Goal: Task Accomplishment & Management: Manage account settings

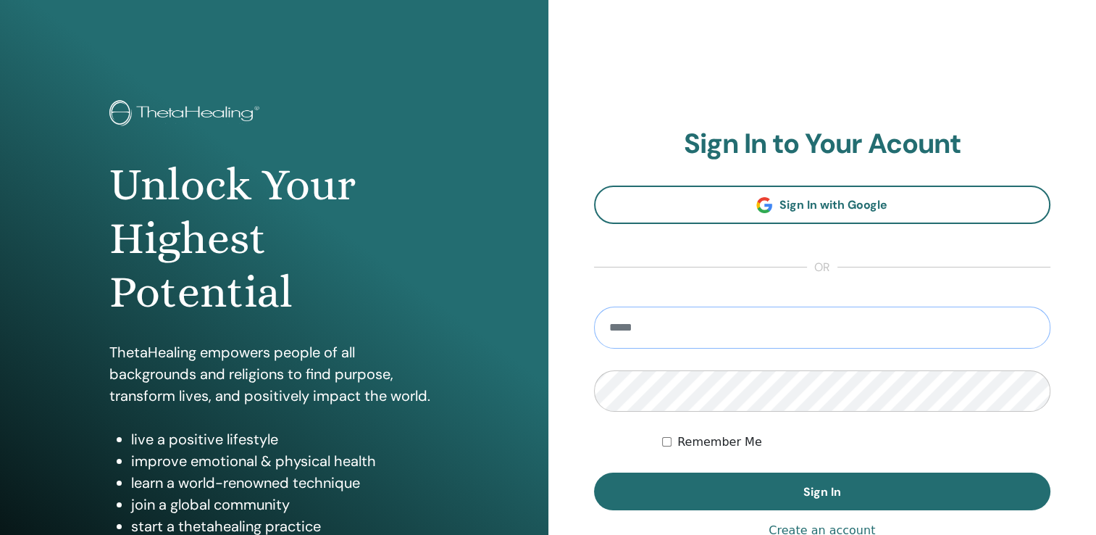
click at [705, 335] on input "email" at bounding box center [822, 327] width 457 height 42
type input "**********"
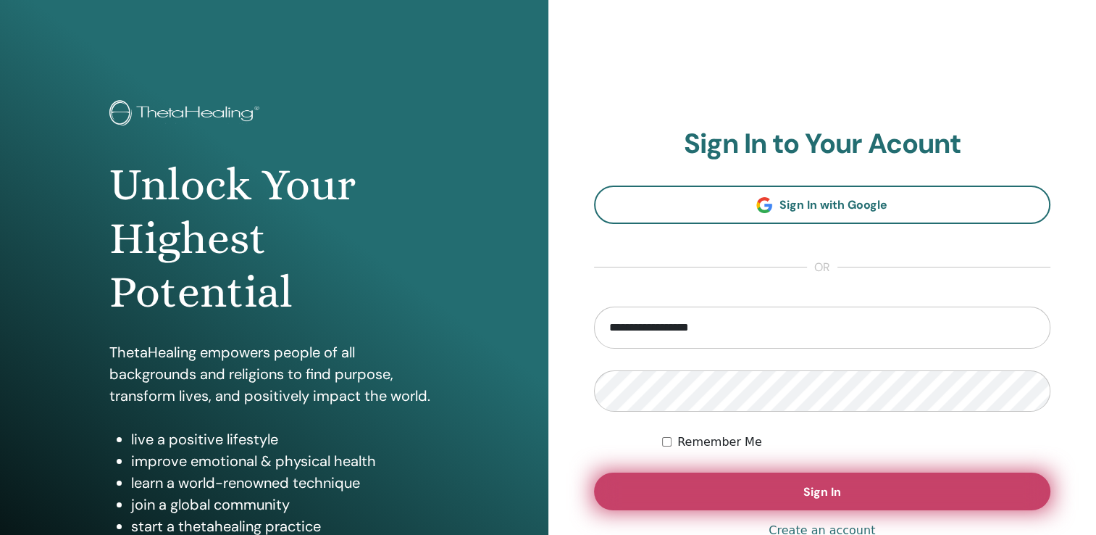
click at [685, 494] on button "Sign In" at bounding box center [822, 491] width 457 height 38
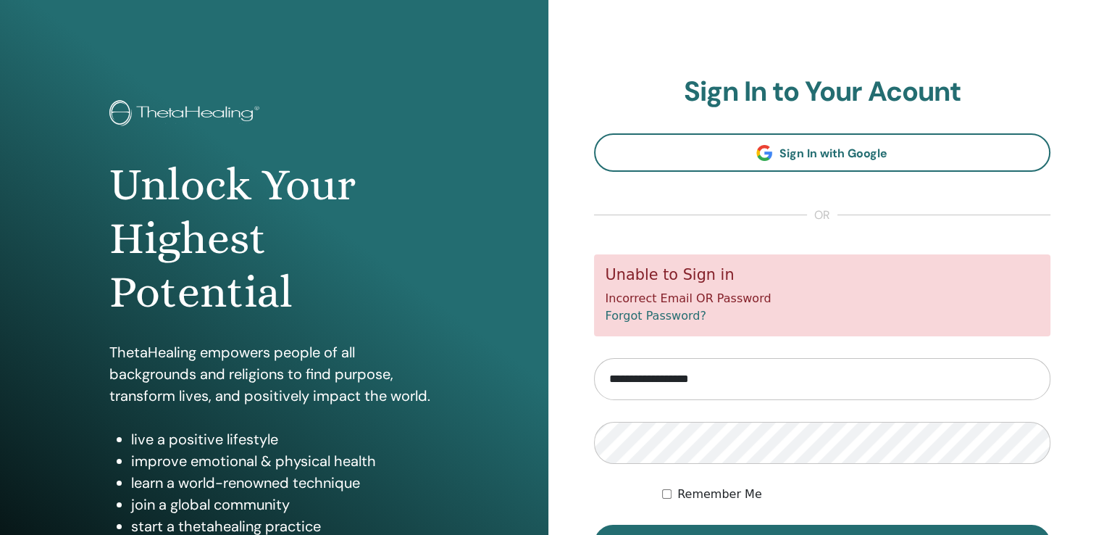
click at [655, 319] on link "Forgot Password?" at bounding box center [656, 316] width 101 height 14
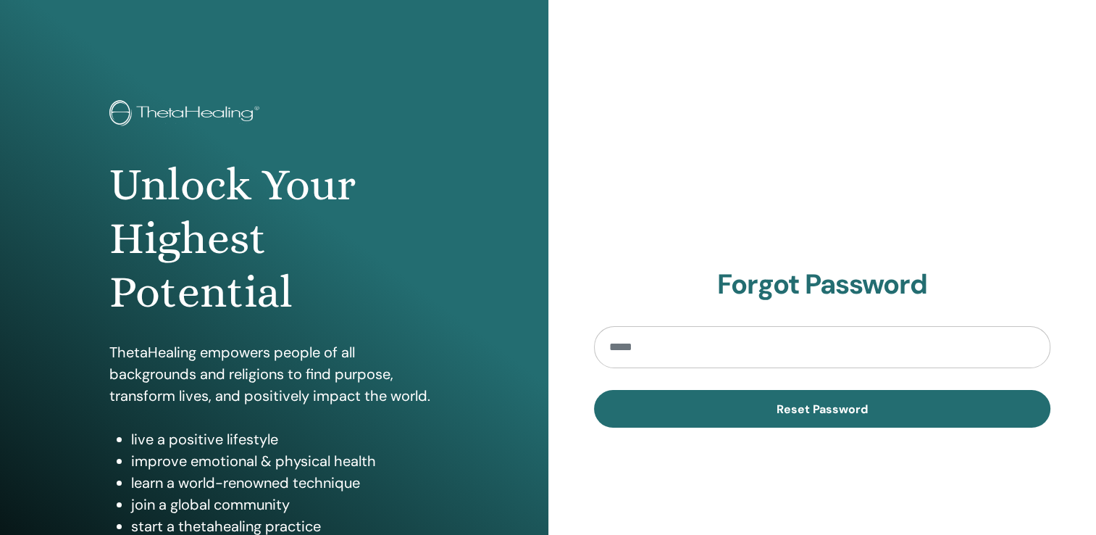
click at [650, 353] on input "email" at bounding box center [822, 347] width 457 height 42
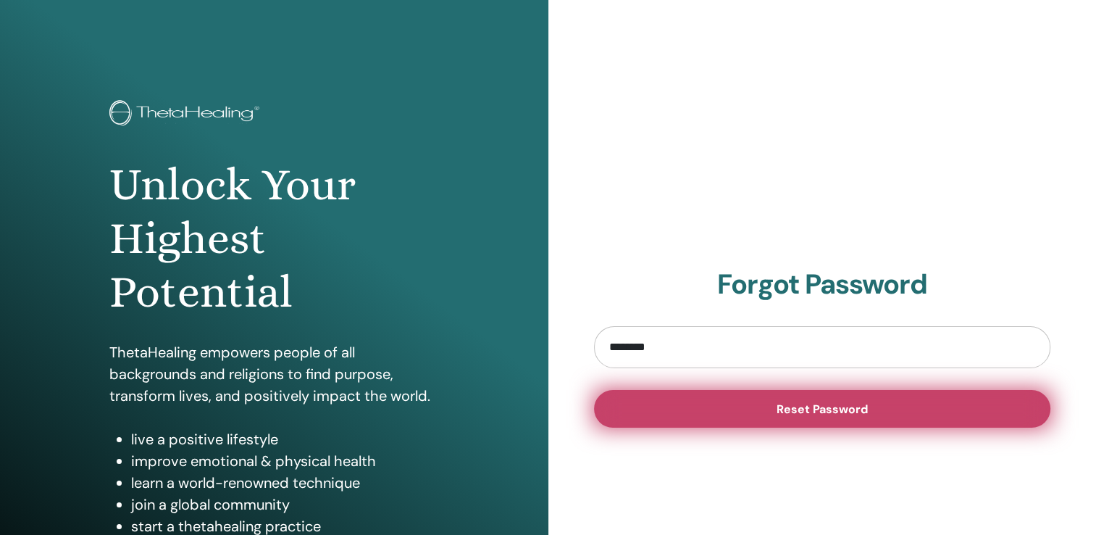
type input "**********"
click at [704, 409] on button "Reset Password" at bounding box center [822, 409] width 457 height 38
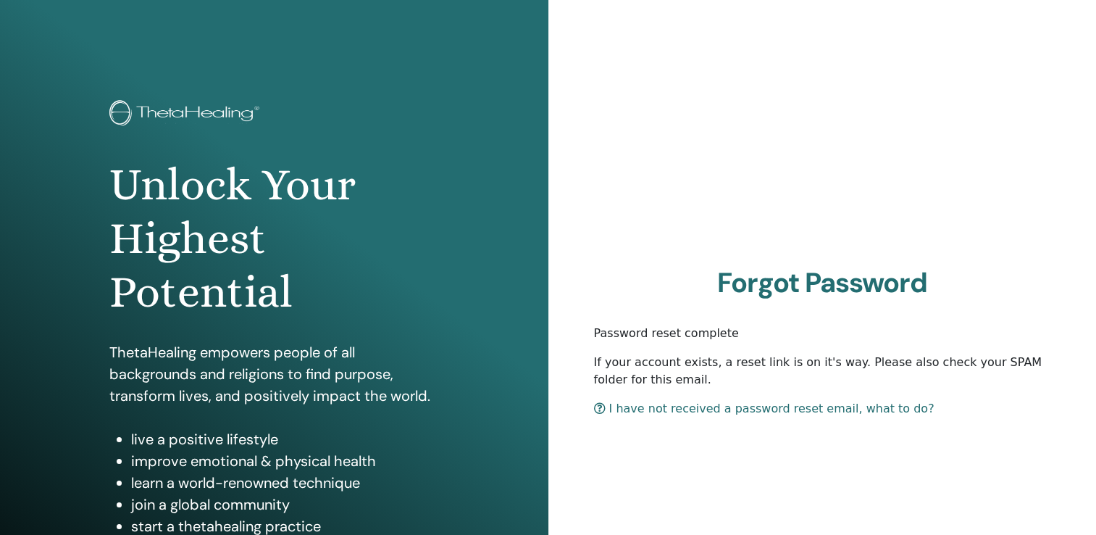
click at [675, 410] on link "I have not received a password reset email, what to do?" at bounding box center [764, 408] width 340 height 14
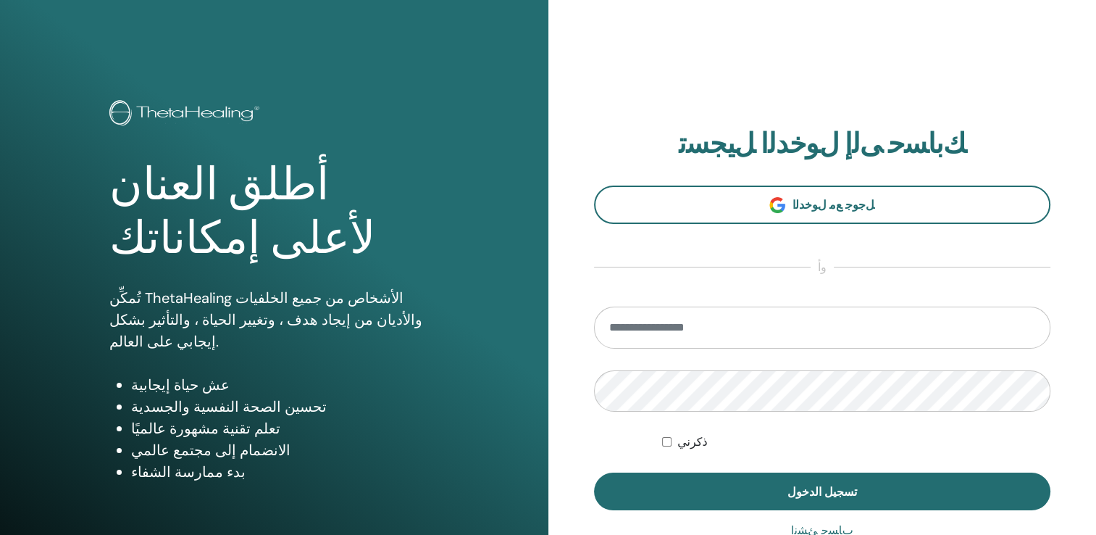
click at [642, 335] on input "email" at bounding box center [822, 327] width 457 height 42
type input "**********"
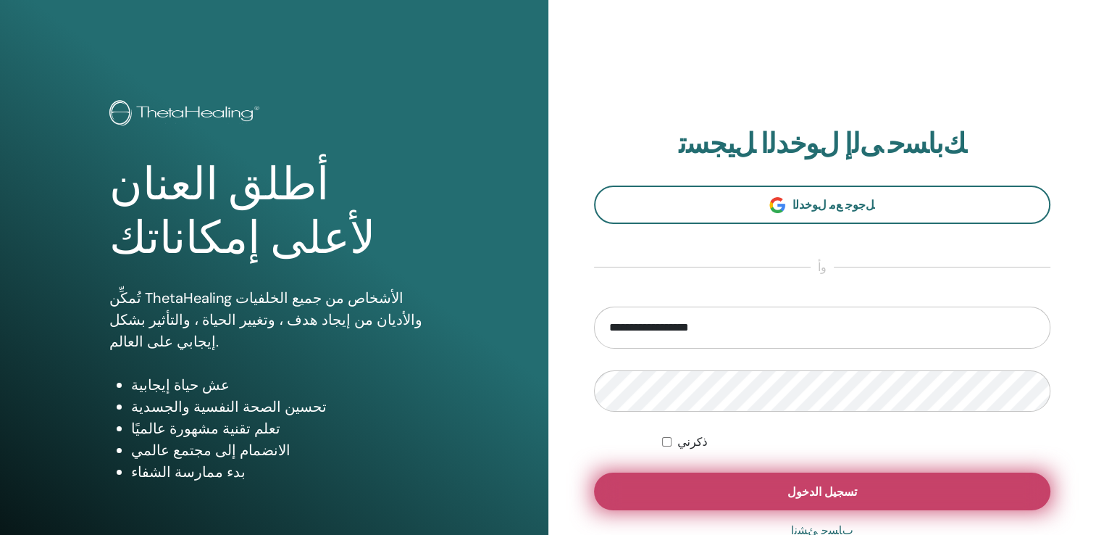
click at [703, 491] on button "تسجيل الدخول" at bounding box center [822, 491] width 457 height 38
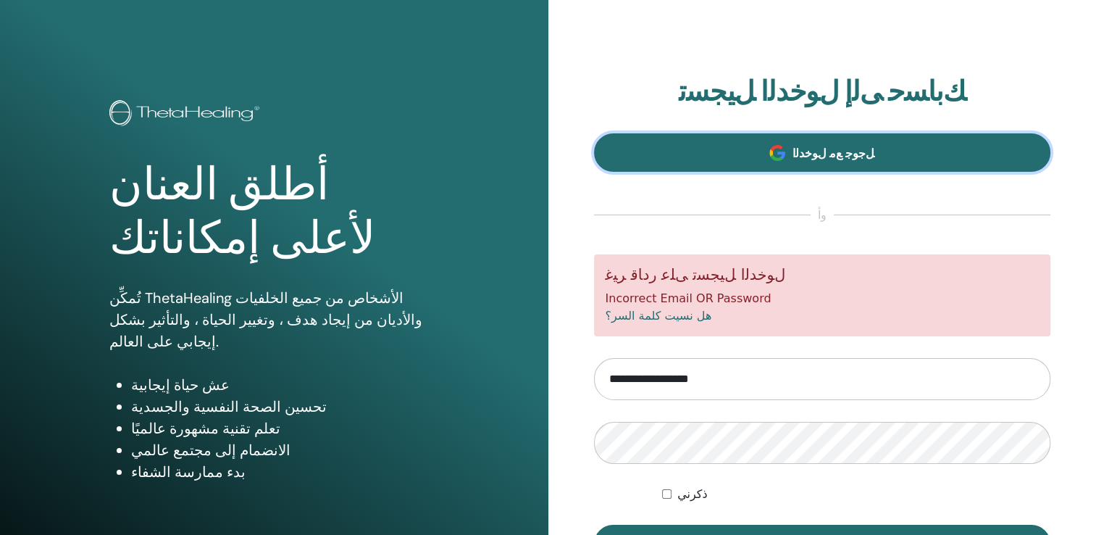
click at [730, 149] on link "ﻞﺟﻮﺟ ﻊﻣ ﻝﻮﺧﺪﻟﺍ" at bounding box center [822, 152] width 457 height 38
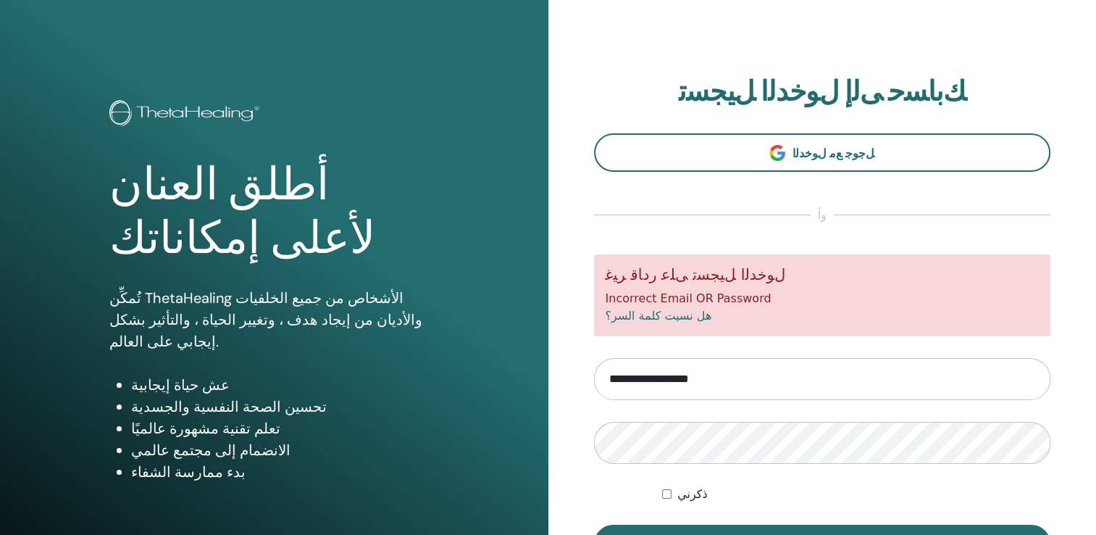
click at [640, 318] on link "هل نسيت كلمة السر؟" at bounding box center [659, 316] width 106 height 14
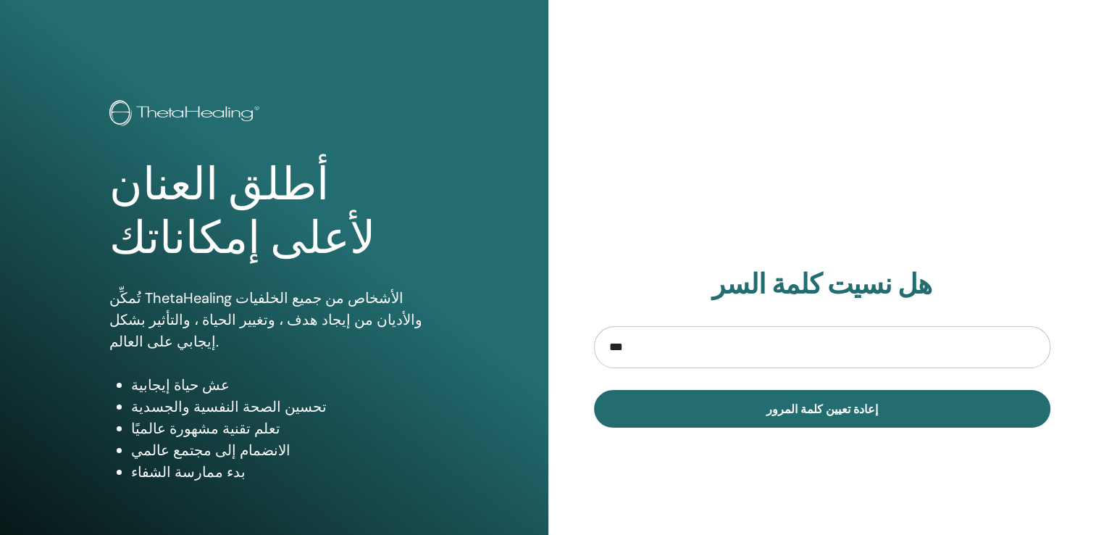
type input "**********"
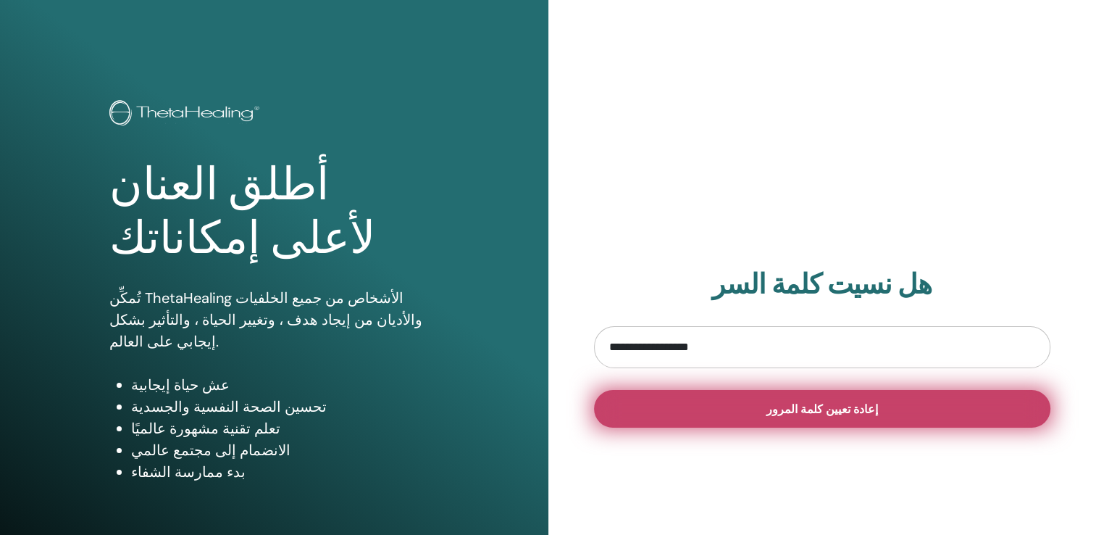
click at [701, 422] on button "إعادة تعيين كلمة المرور" at bounding box center [822, 409] width 457 height 38
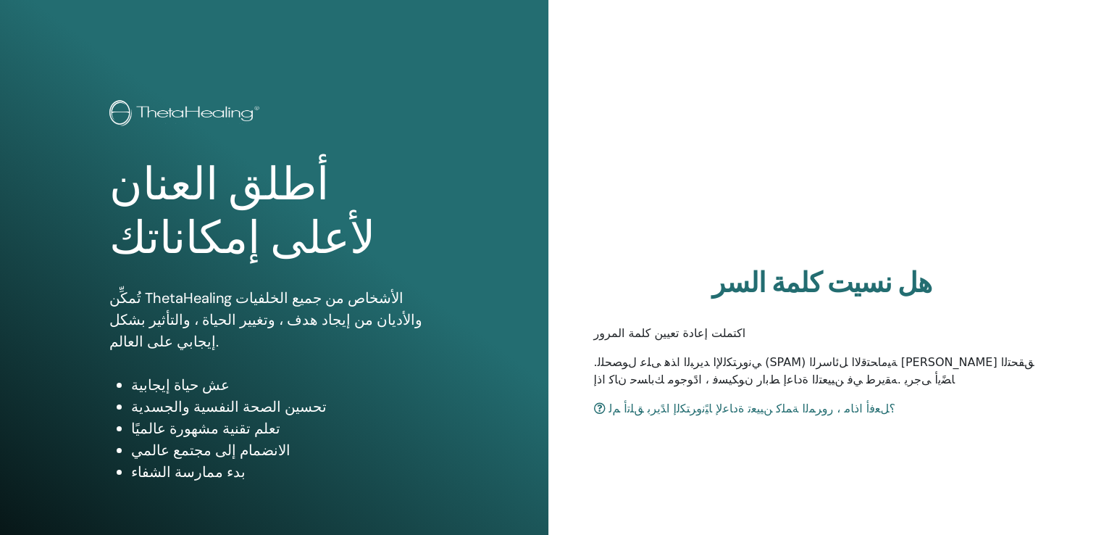
click at [746, 410] on link "؟ﻞﻌﻓﺃ ﺍﺫﺎﻣ ، ﺭﻭﺮﻤﻟﺍ ﺔﻤﻠﻛ ﻦﻴﻴﻌﺗ ﺓﺩﺎﻋﻹ﻿ ﺎﻴًﻧﻭﺮﺘﻜﻟﺇ ﺍﺪًﻳﺮﺑ ﻖﻠﺗﺃ ﻢﻟ" at bounding box center [744, 408] width 301 height 14
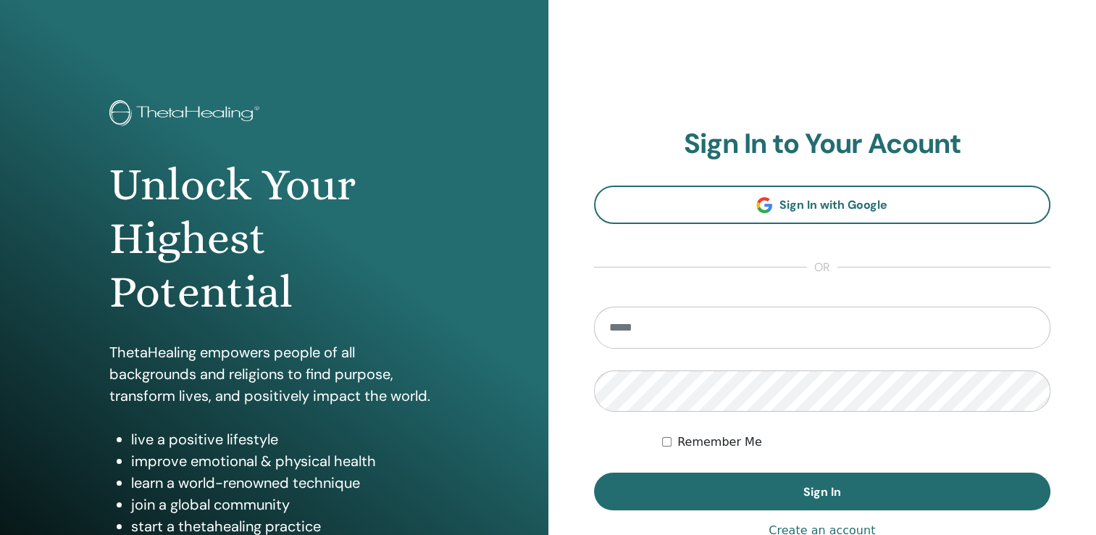
click at [681, 327] on input "email" at bounding box center [822, 327] width 457 height 42
click at [816, 387] on form "Remember Me Sign In" at bounding box center [822, 408] width 457 height 204
type input "**********"
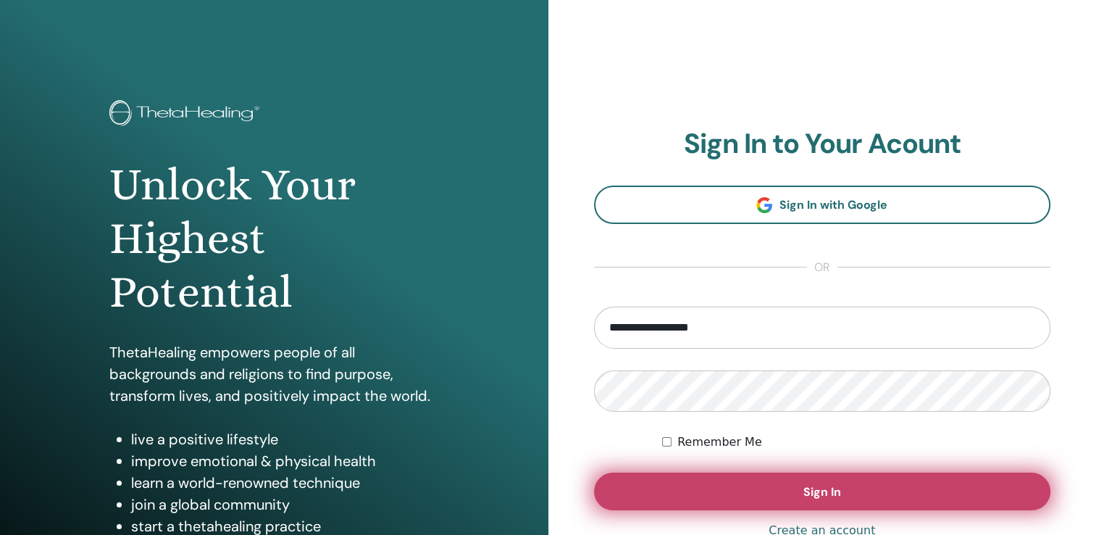
click at [692, 494] on button "Sign In" at bounding box center [822, 491] width 457 height 38
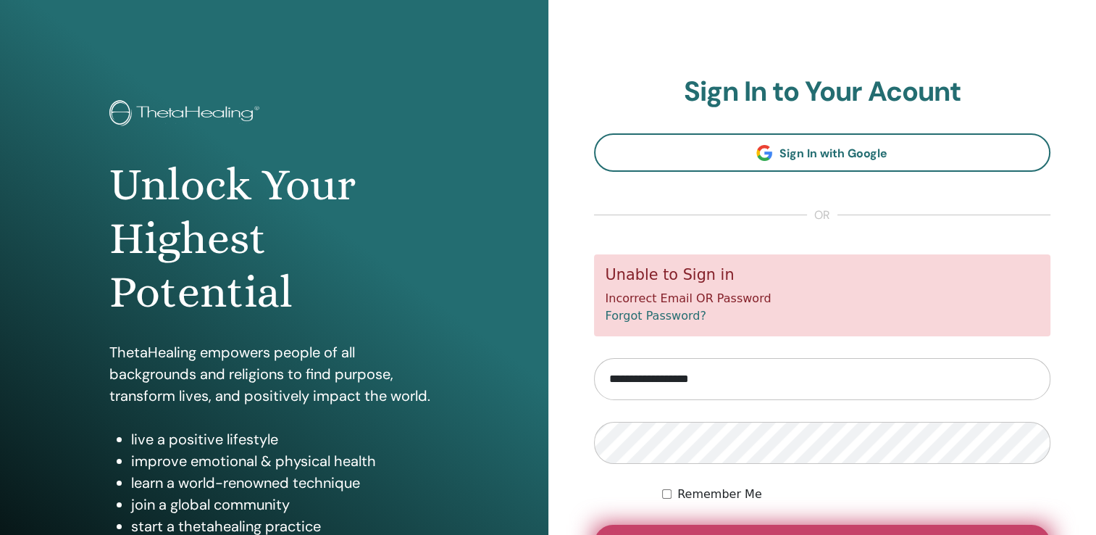
click at [794, 528] on button "Sign In" at bounding box center [822, 543] width 457 height 38
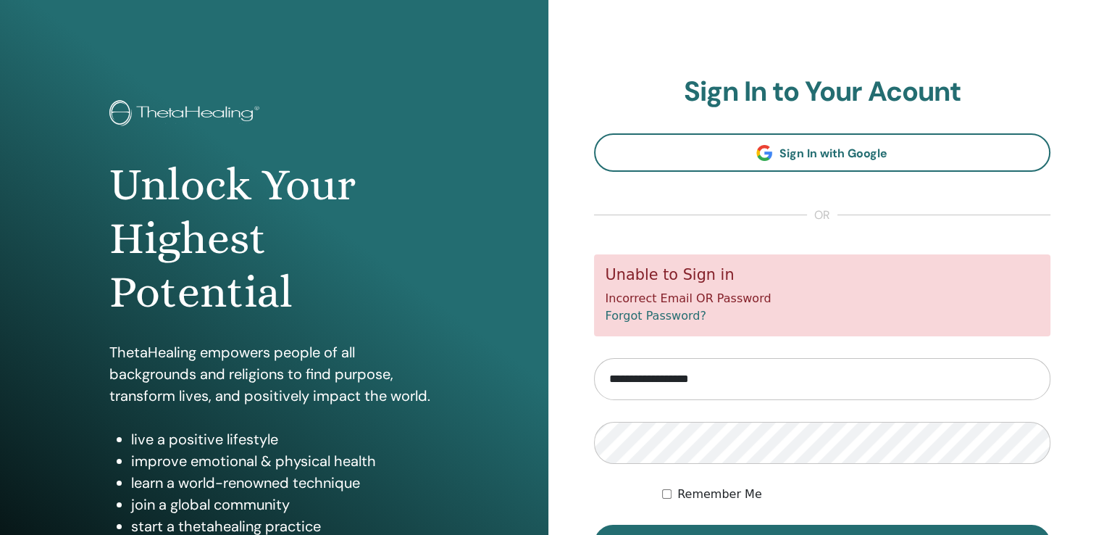
click at [690, 261] on div "Unable to Sign in Incorrect Email OR Password Forgot Password?" at bounding box center [822, 295] width 457 height 82
drag, startPoint x: 690, startPoint y: 261, endPoint x: 663, endPoint y: 314, distance: 59.9
click at [663, 314] on link "Forgot Password?" at bounding box center [656, 316] width 101 height 14
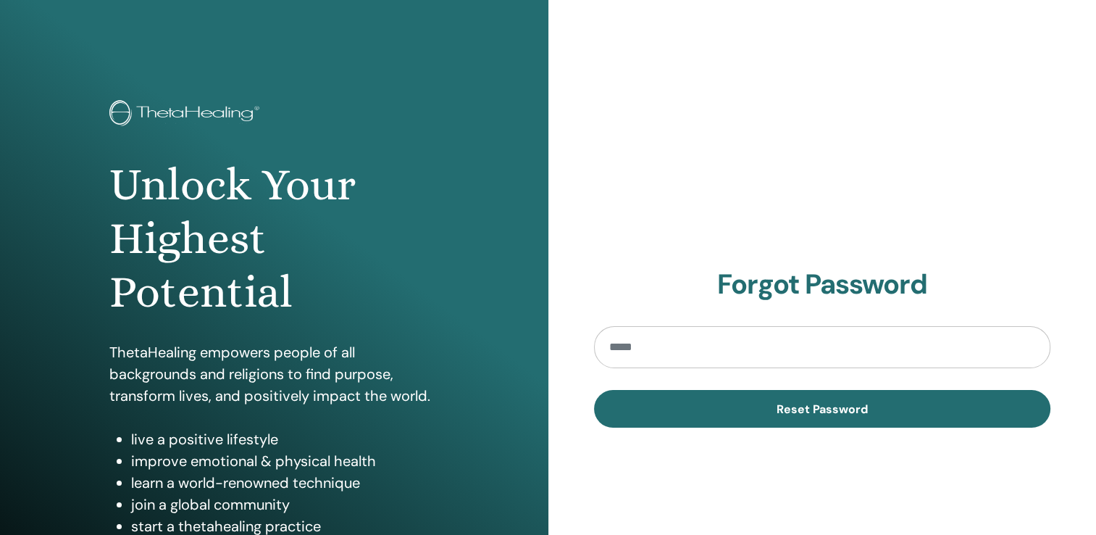
drag, startPoint x: 0, startPoint y: 0, endPoint x: 663, endPoint y: 314, distance: 733.5
click at [663, 314] on section "Forgot Password Reset Password" at bounding box center [822, 347] width 457 height 159
click at [646, 347] on input "email" at bounding box center [822, 347] width 457 height 42
type input "**********"
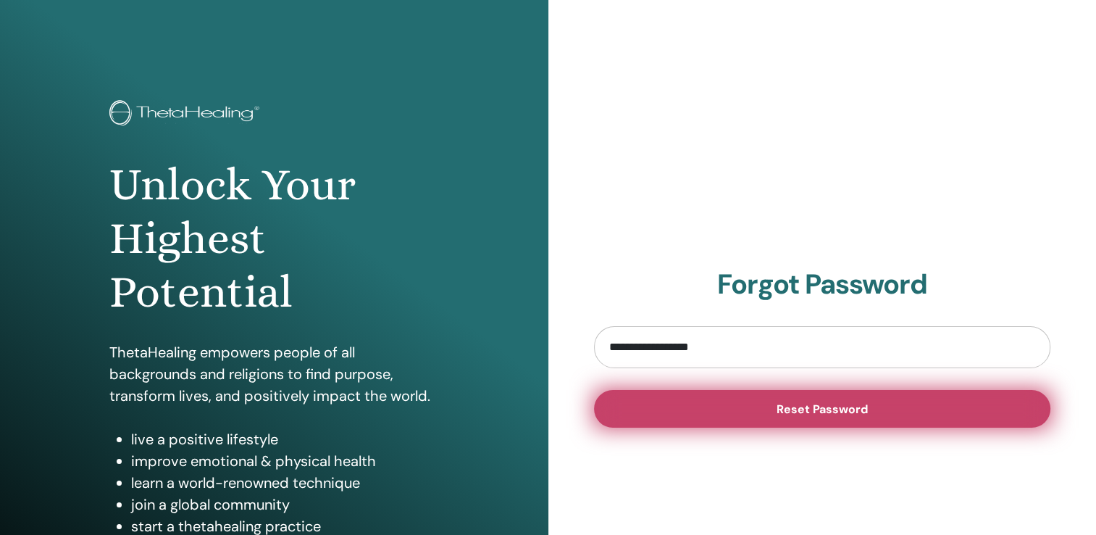
click at [756, 416] on button "Reset Password" at bounding box center [822, 409] width 457 height 38
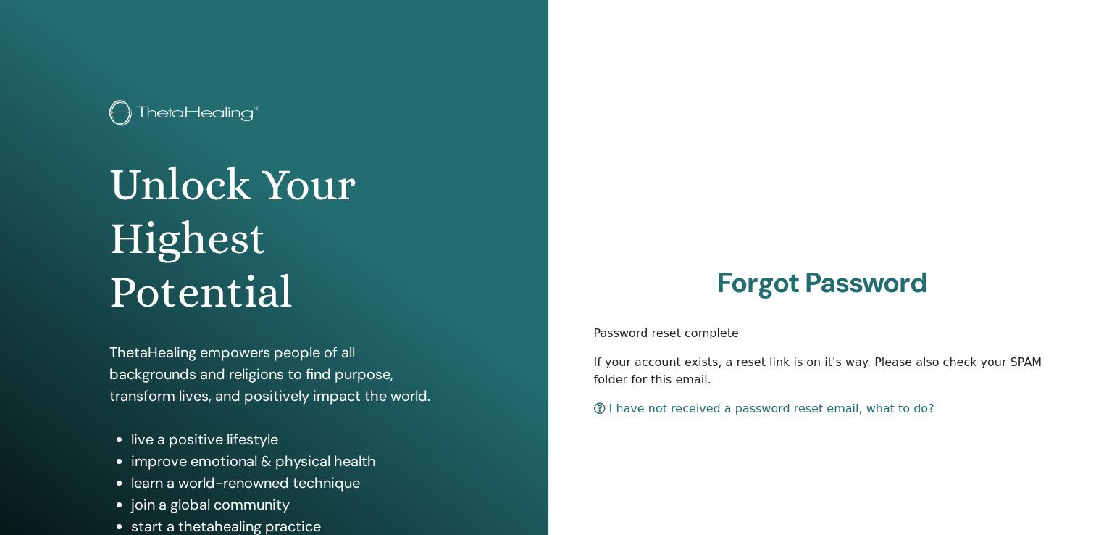
scroll to position [9, 0]
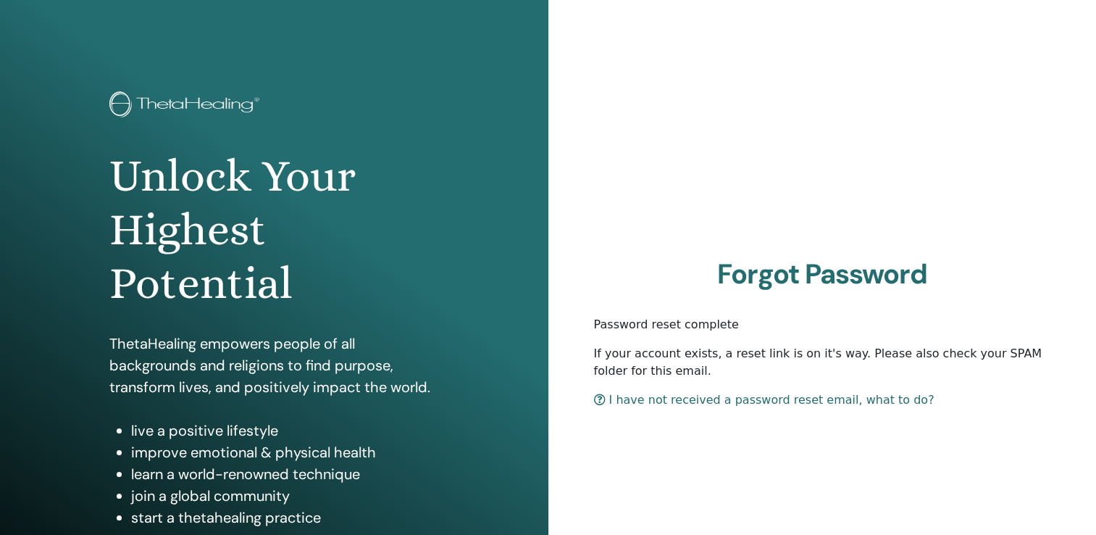
click at [756, 416] on div "Forgot Password Password reset complete If your account exists, a reset link is…" at bounding box center [822, 339] width 457 height 162
click at [756, 404] on link "I have not received a password reset email, what to do?" at bounding box center [764, 400] width 340 height 14
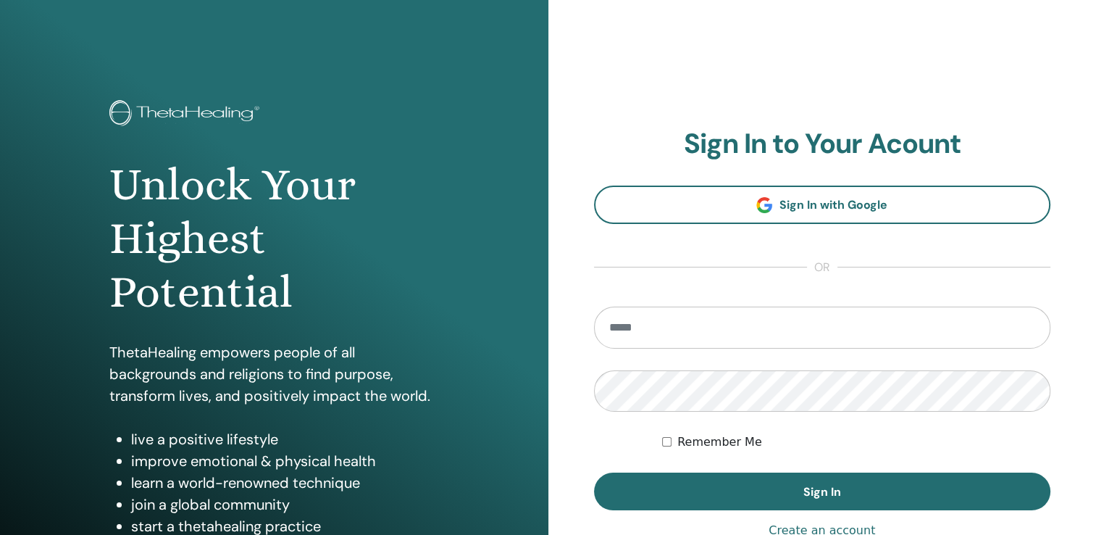
click at [696, 333] on input "email" at bounding box center [822, 327] width 457 height 42
type input "**********"
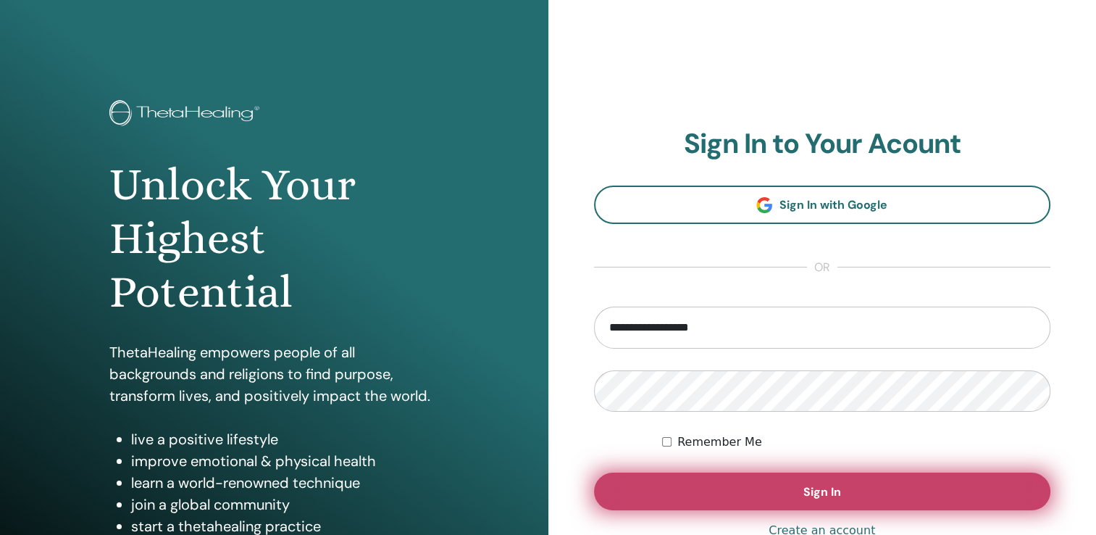
click at [721, 488] on button "Sign In" at bounding box center [822, 491] width 457 height 38
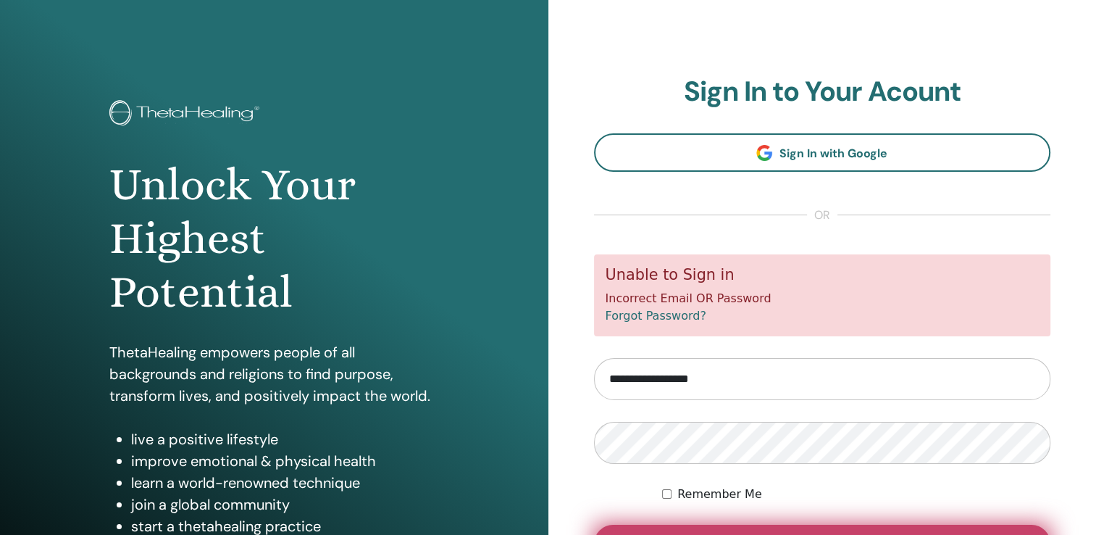
click at [957, 529] on button "Sign In" at bounding box center [822, 543] width 457 height 38
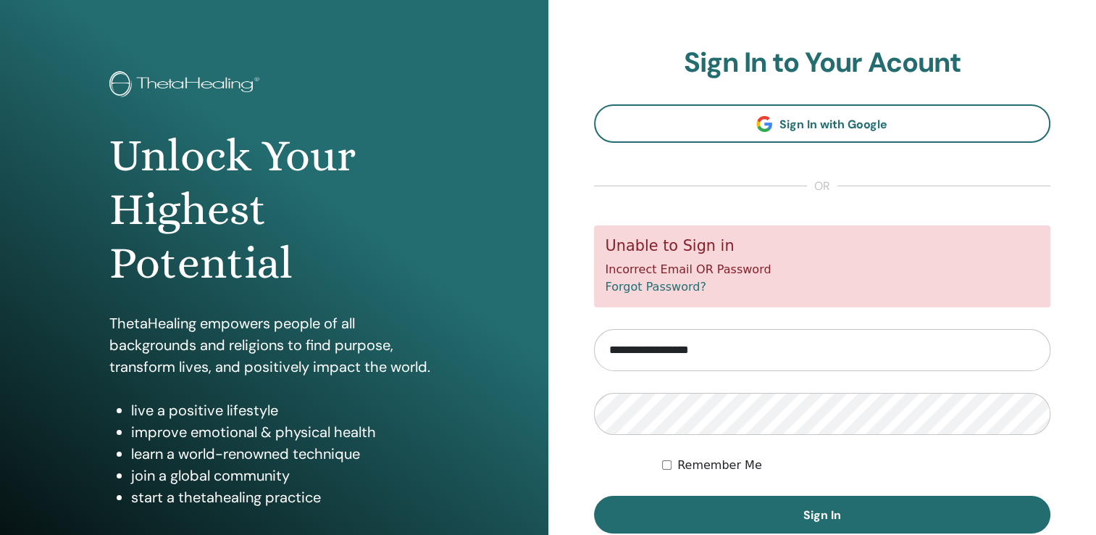
scroll to position [67, 0]
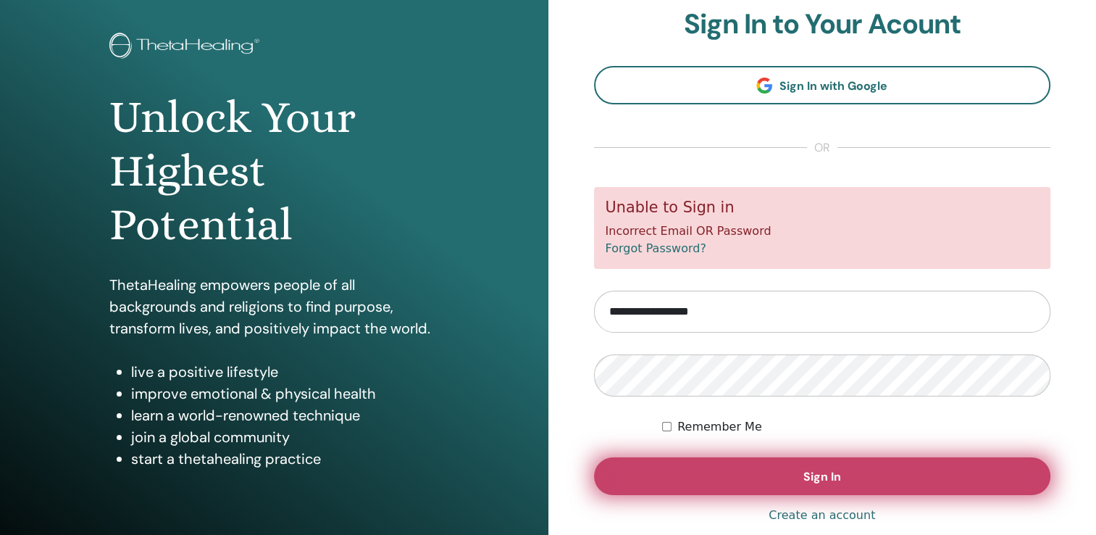
click at [971, 485] on button "Sign In" at bounding box center [822, 476] width 457 height 38
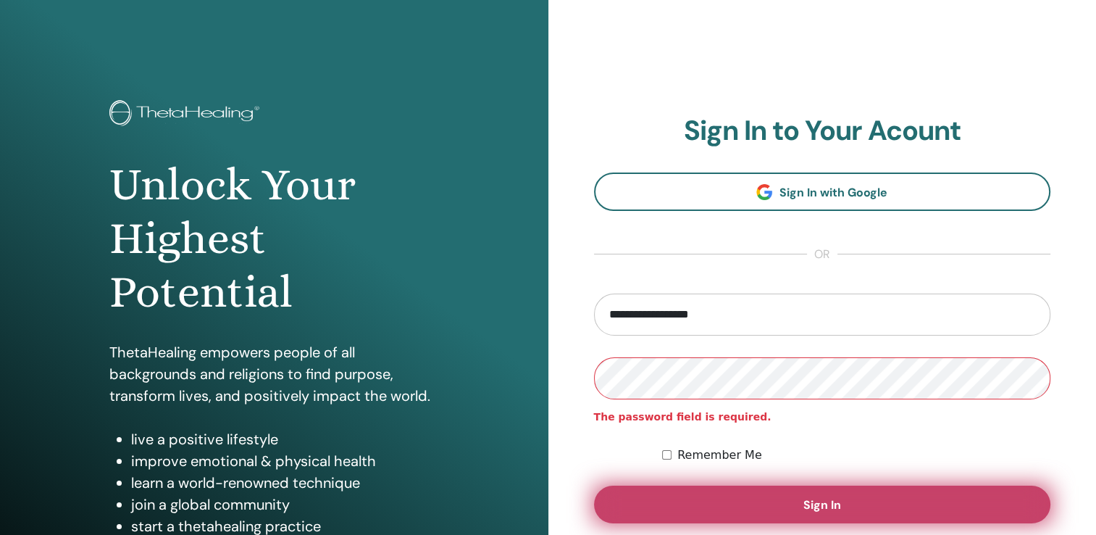
click at [819, 508] on span "Sign In" at bounding box center [822, 504] width 38 height 15
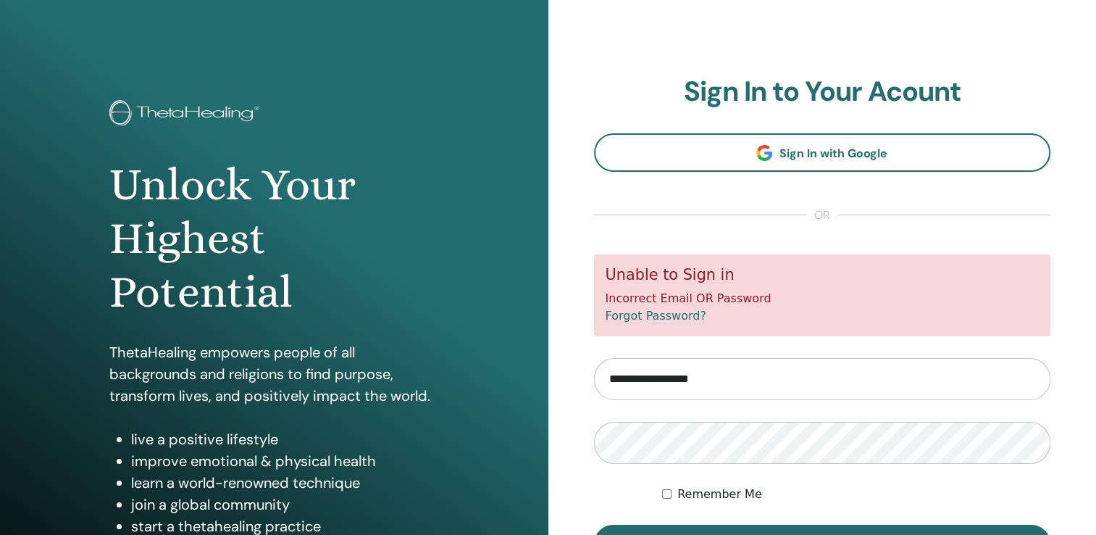
drag, startPoint x: 195, startPoint y: 0, endPoint x: 658, endPoint y: 312, distance: 558.3
click at [658, 312] on link "Forgot Password?" at bounding box center [656, 316] width 101 height 14
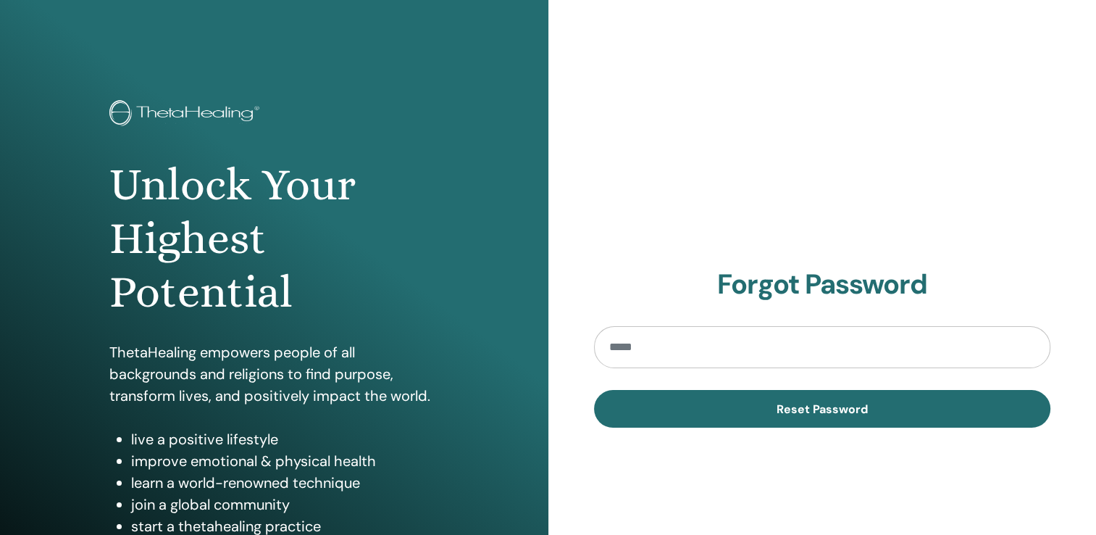
click at [655, 341] on input "email" at bounding box center [822, 347] width 457 height 42
type input "**********"
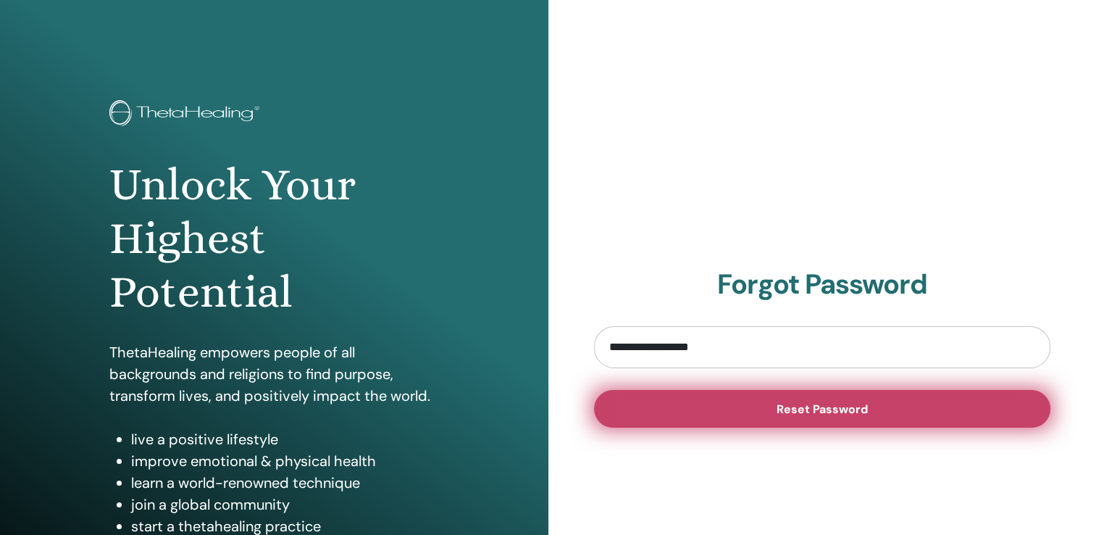
click at [711, 414] on button "Reset Password" at bounding box center [822, 409] width 457 height 38
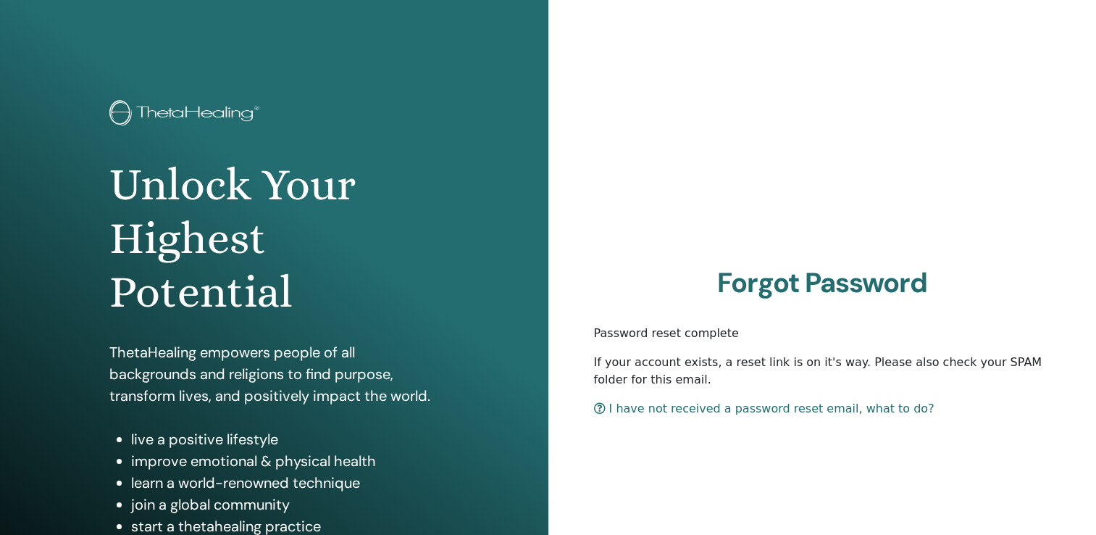
click at [736, 411] on link "I have not received a password reset email, what to do?" at bounding box center [764, 408] width 340 height 14
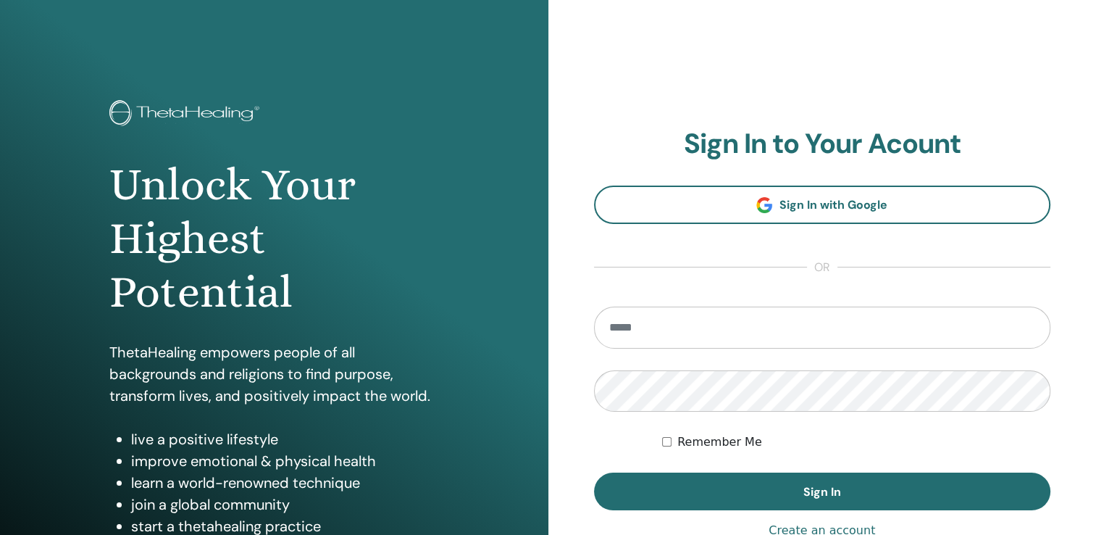
click at [695, 324] on input "email" at bounding box center [822, 327] width 457 height 42
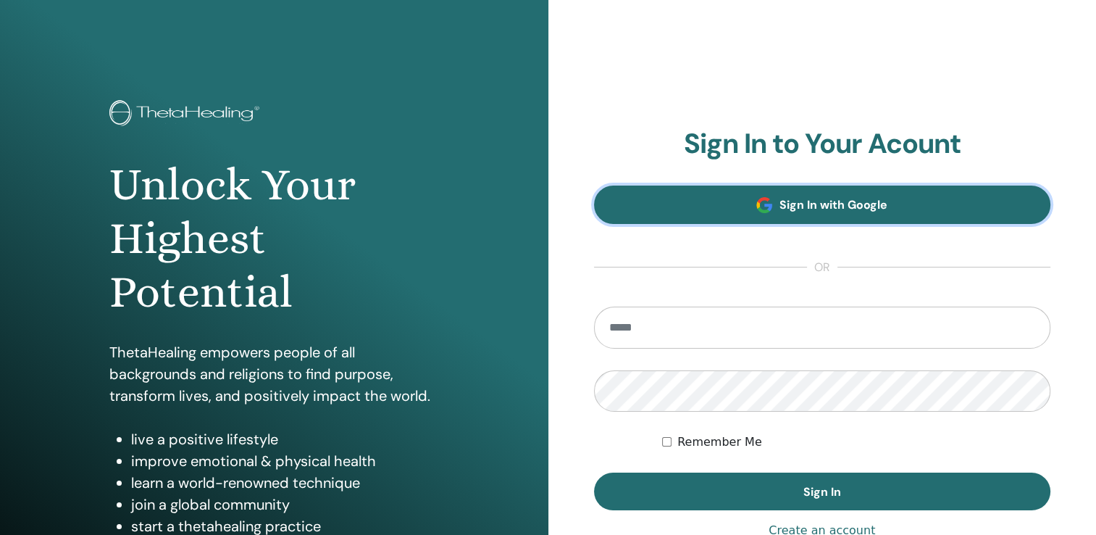
click at [722, 209] on link "Sign In with Google" at bounding box center [822, 204] width 457 height 38
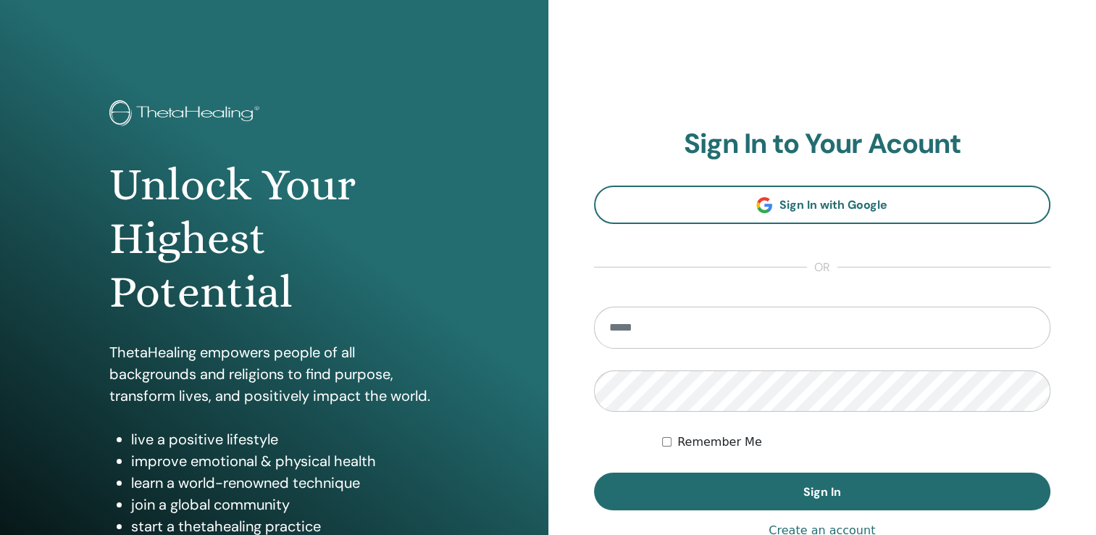
click at [703, 327] on input "email" at bounding box center [822, 327] width 457 height 42
type input "**********"
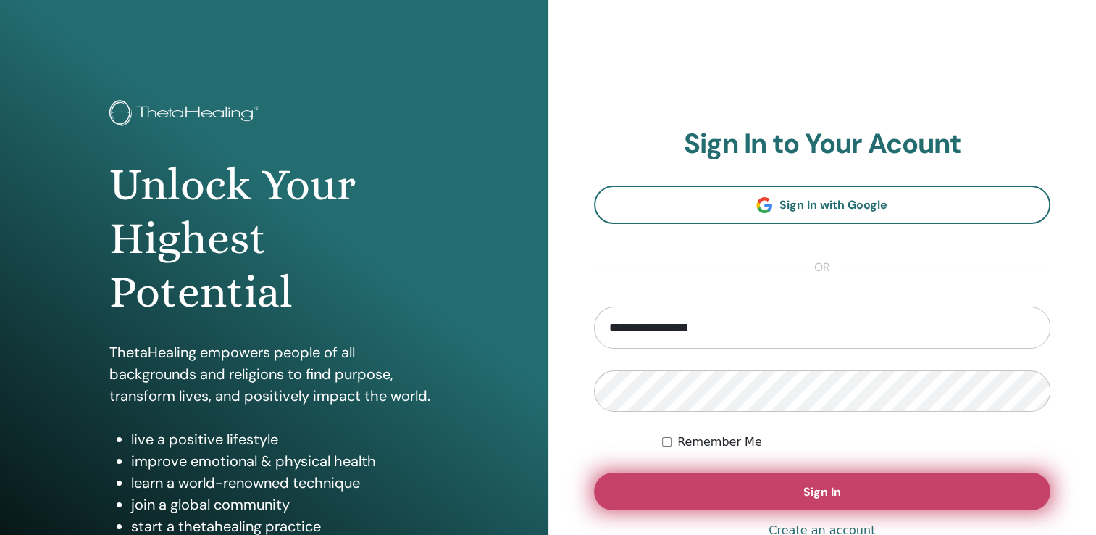
click at [700, 486] on button "Sign In" at bounding box center [822, 491] width 457 height 38
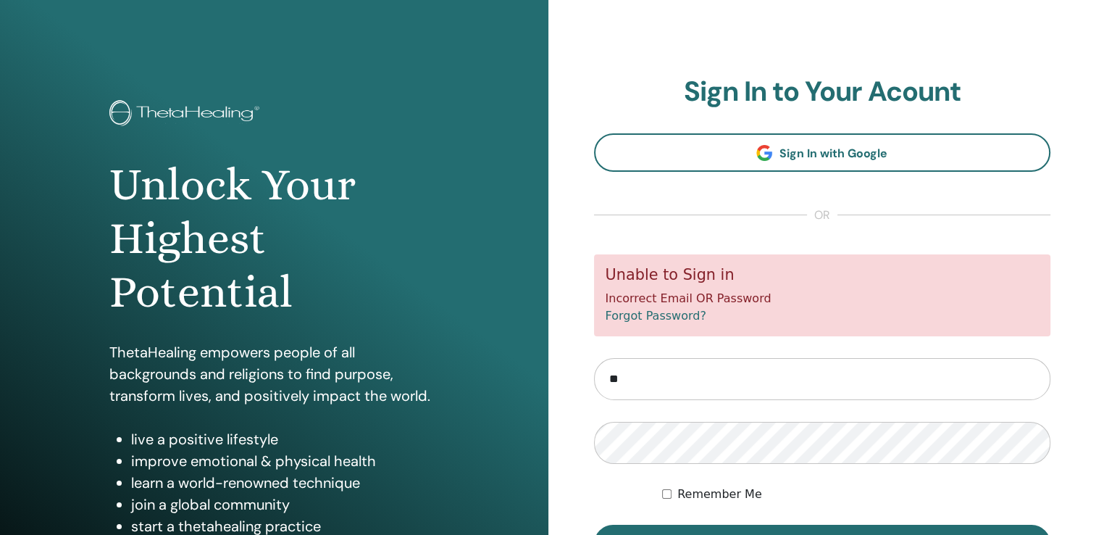
type input "*"
type input "**********"
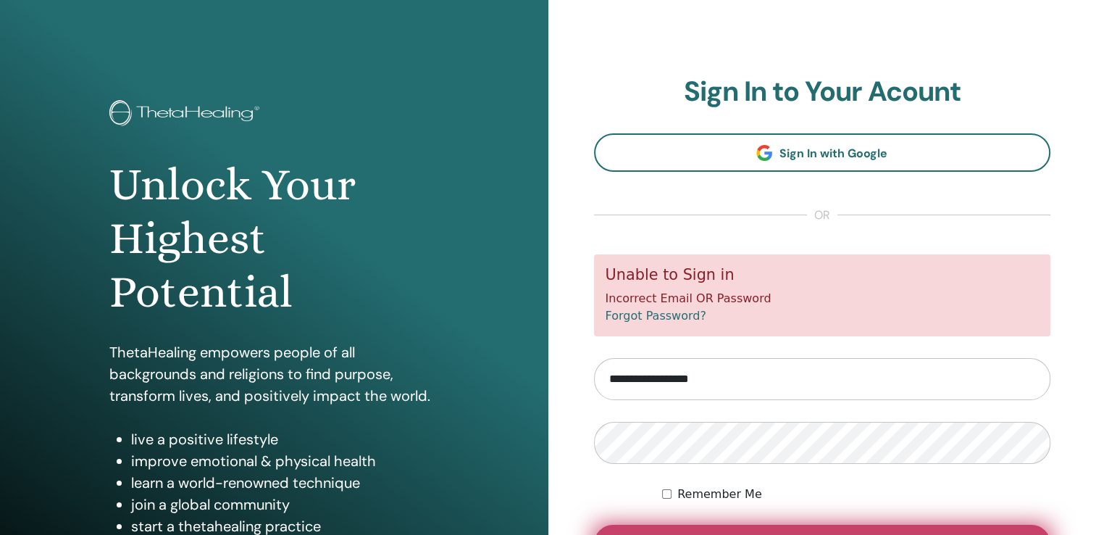
click at [766, 525] on button "Sign In" at bounding box center [822, 543] width 457 height 38
